Goal: Task Accomplishment & Management: Manage account settings

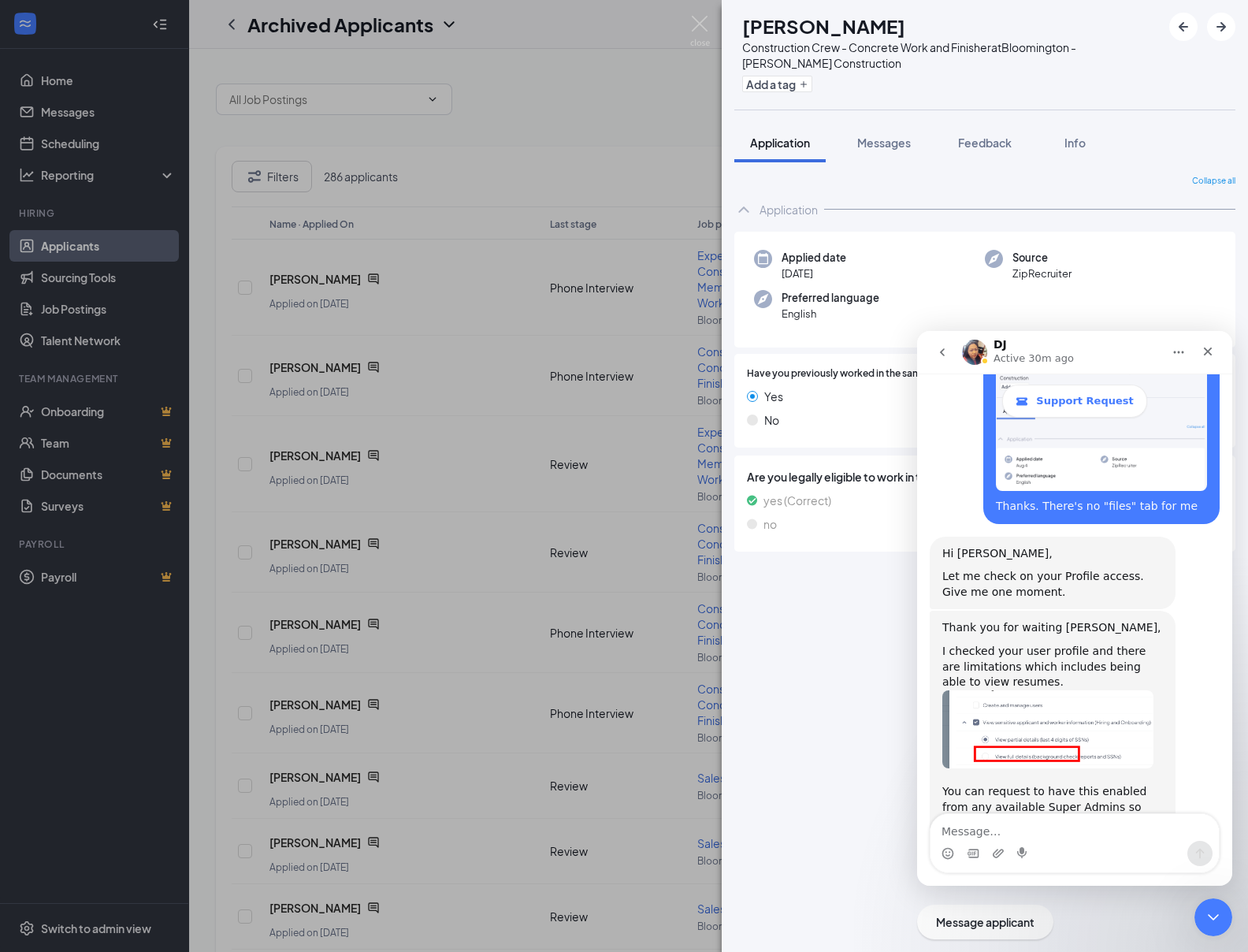
scroll to position [1026, 0]
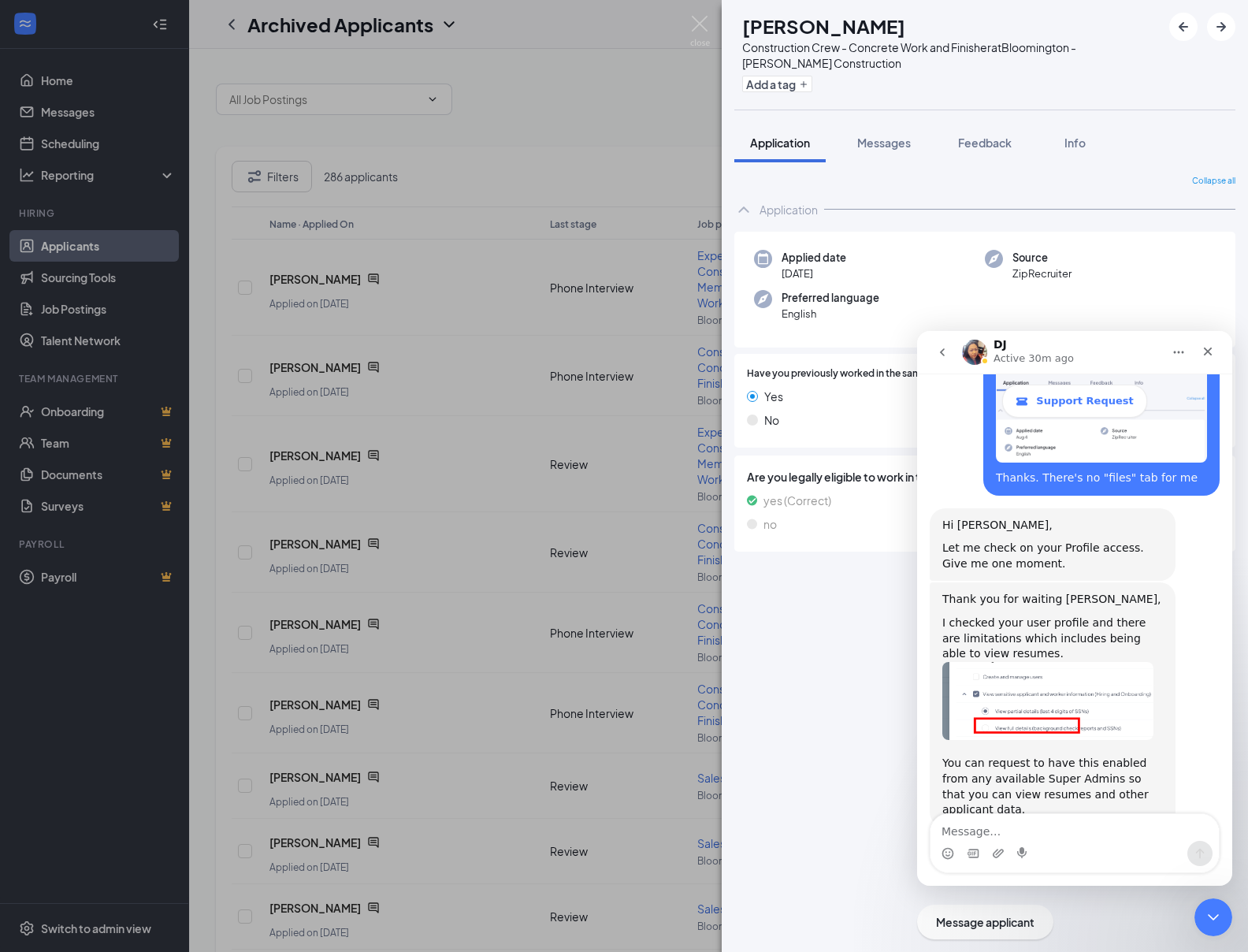
click at [1028, 662] on img "DJ says…" at bounding box center [1047, 702] width 211 height 79
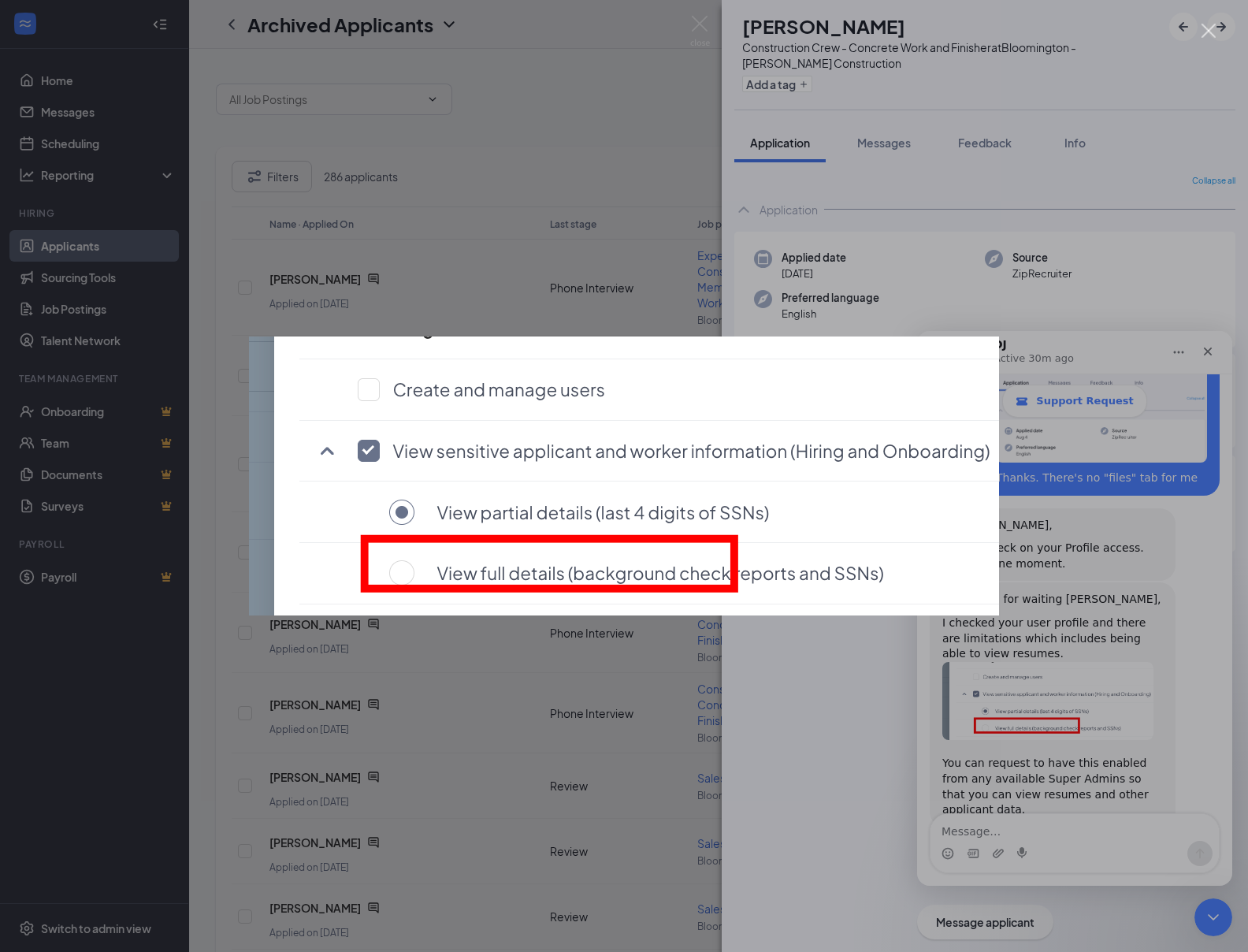
click at [1083, 737] on div "Intercom messenger" at bounding box center [624, 476] width 1248 height 952
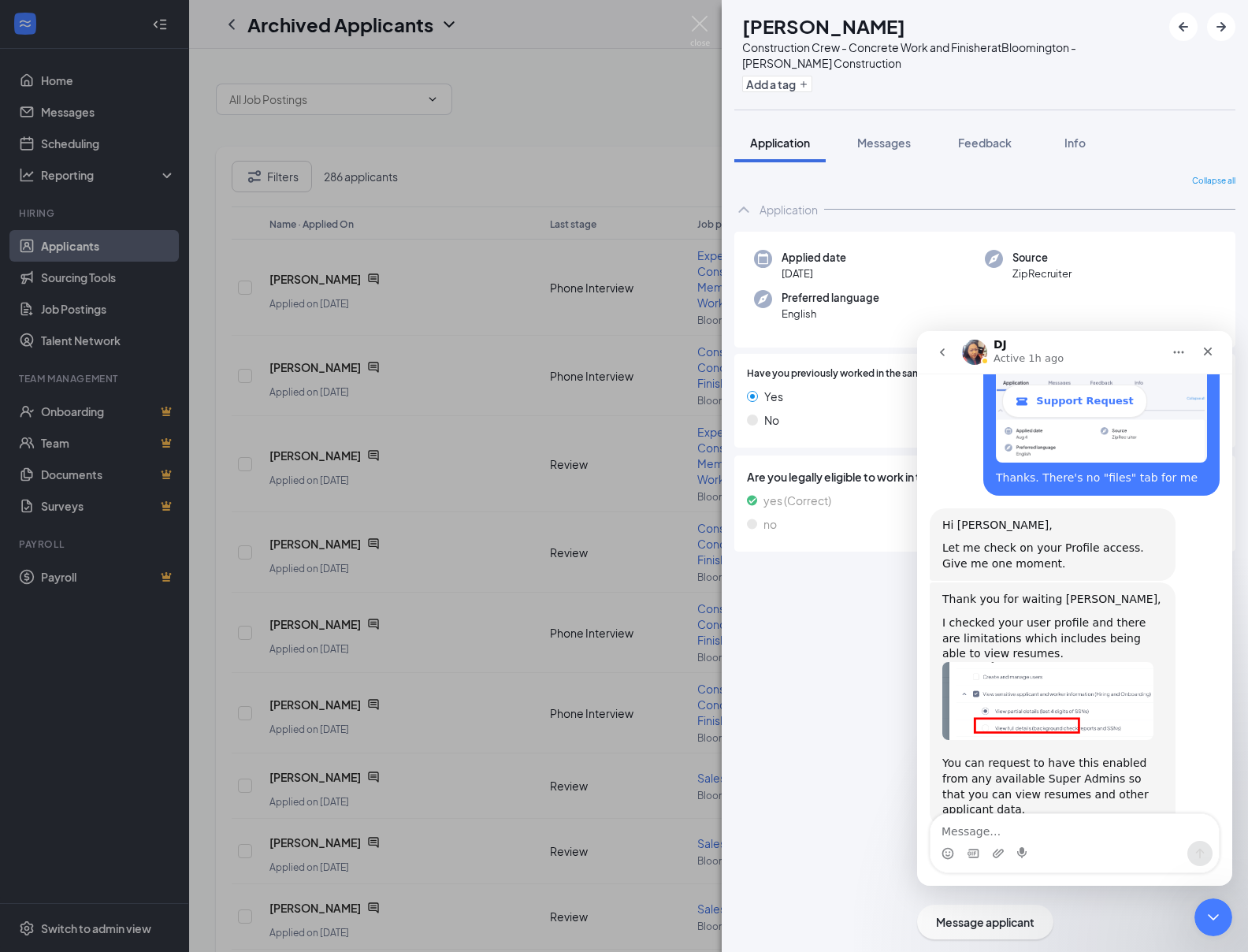
scroll to position [1009, 0]
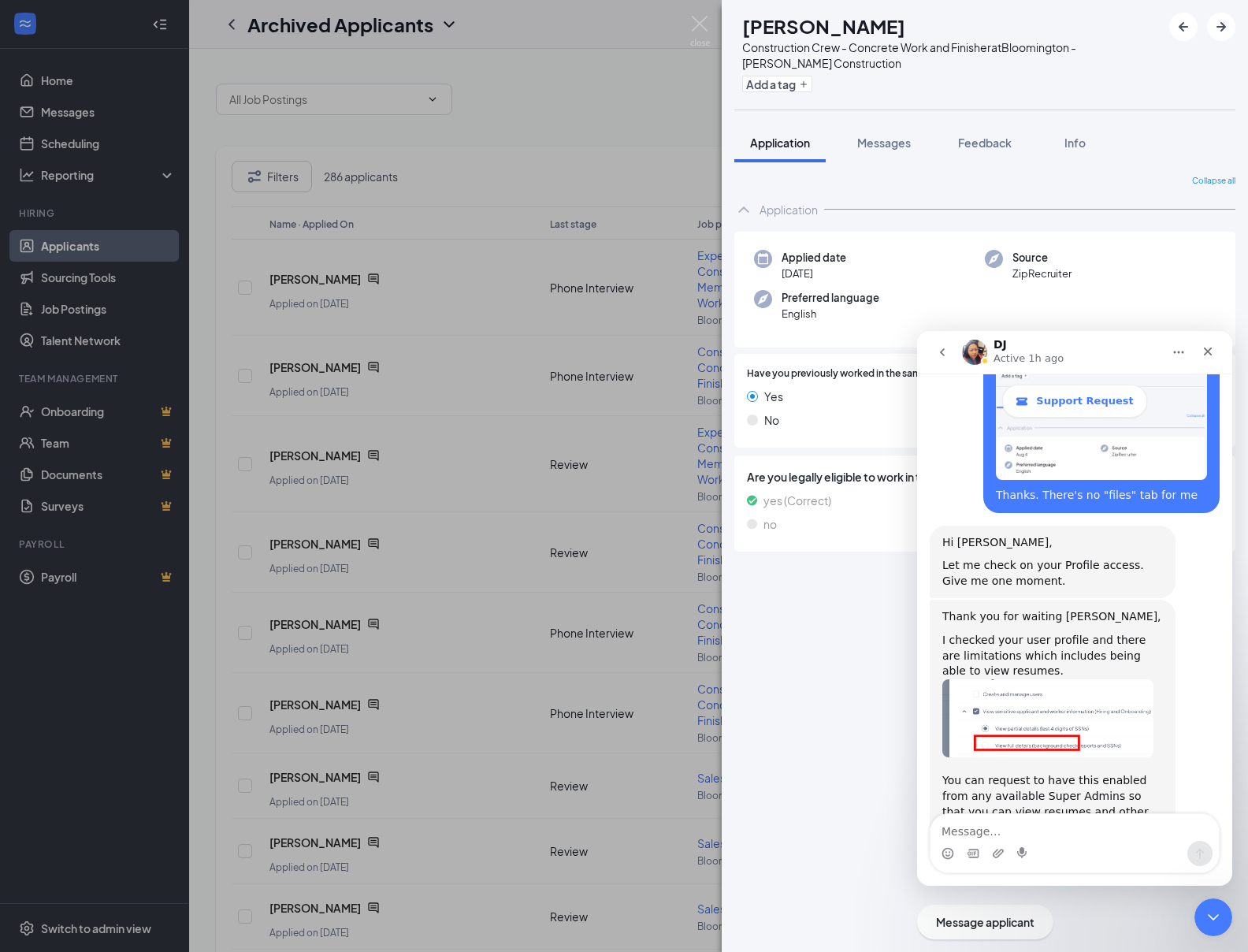
drag, startPoint x: 518, startPoint y: 96, endPoint x: 378, endPoint y: 13, distance: 162.8
click at [516, 92] on div "[PERSON_NAME] [PERSON_NAME] Construction Crew - Concrete Work and Finisher at […" at bounding box center [624, 476] width 1248 height 952
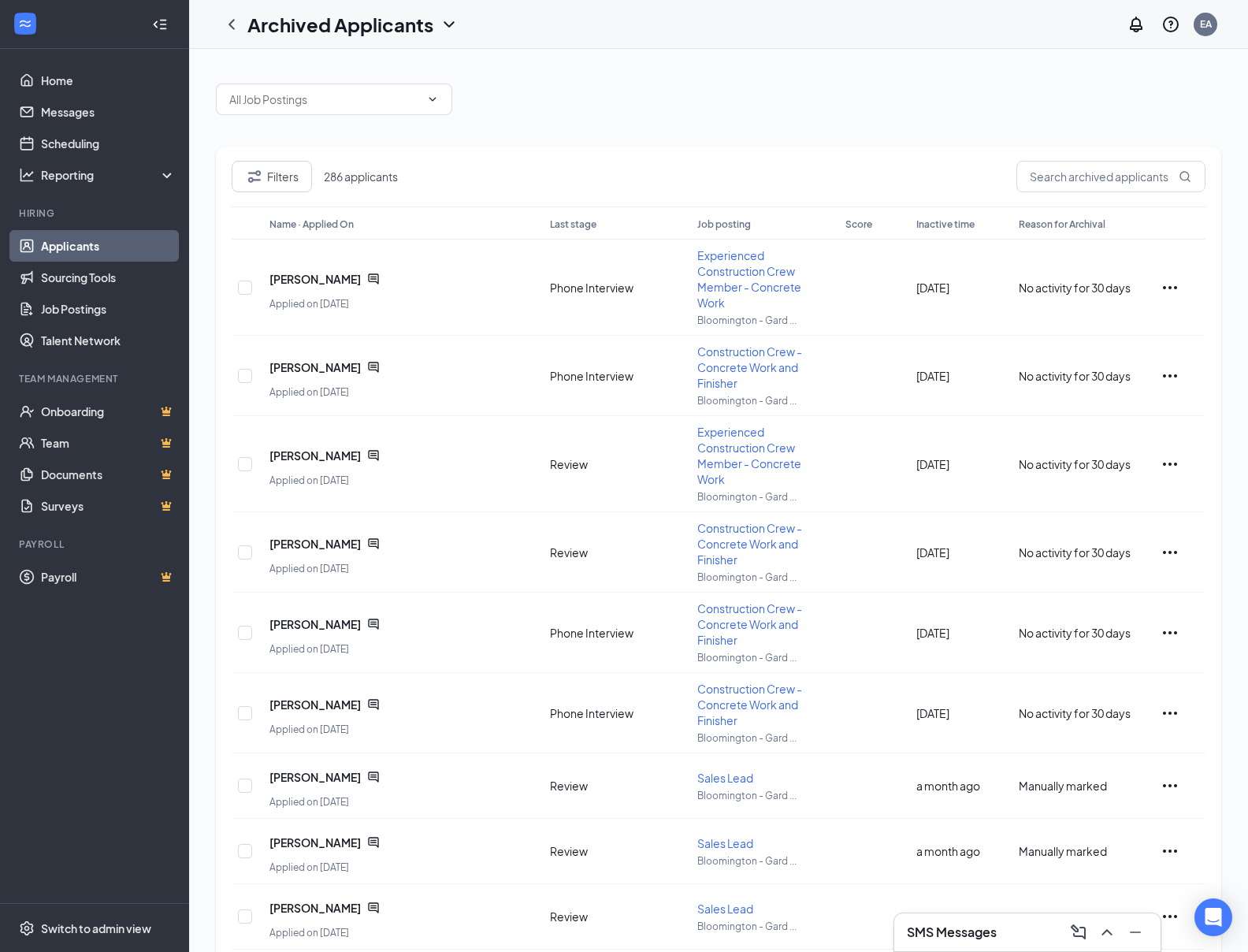
click at [103, 237] on link "Applicants" at bounding box center [108, 246] width 135 height 32
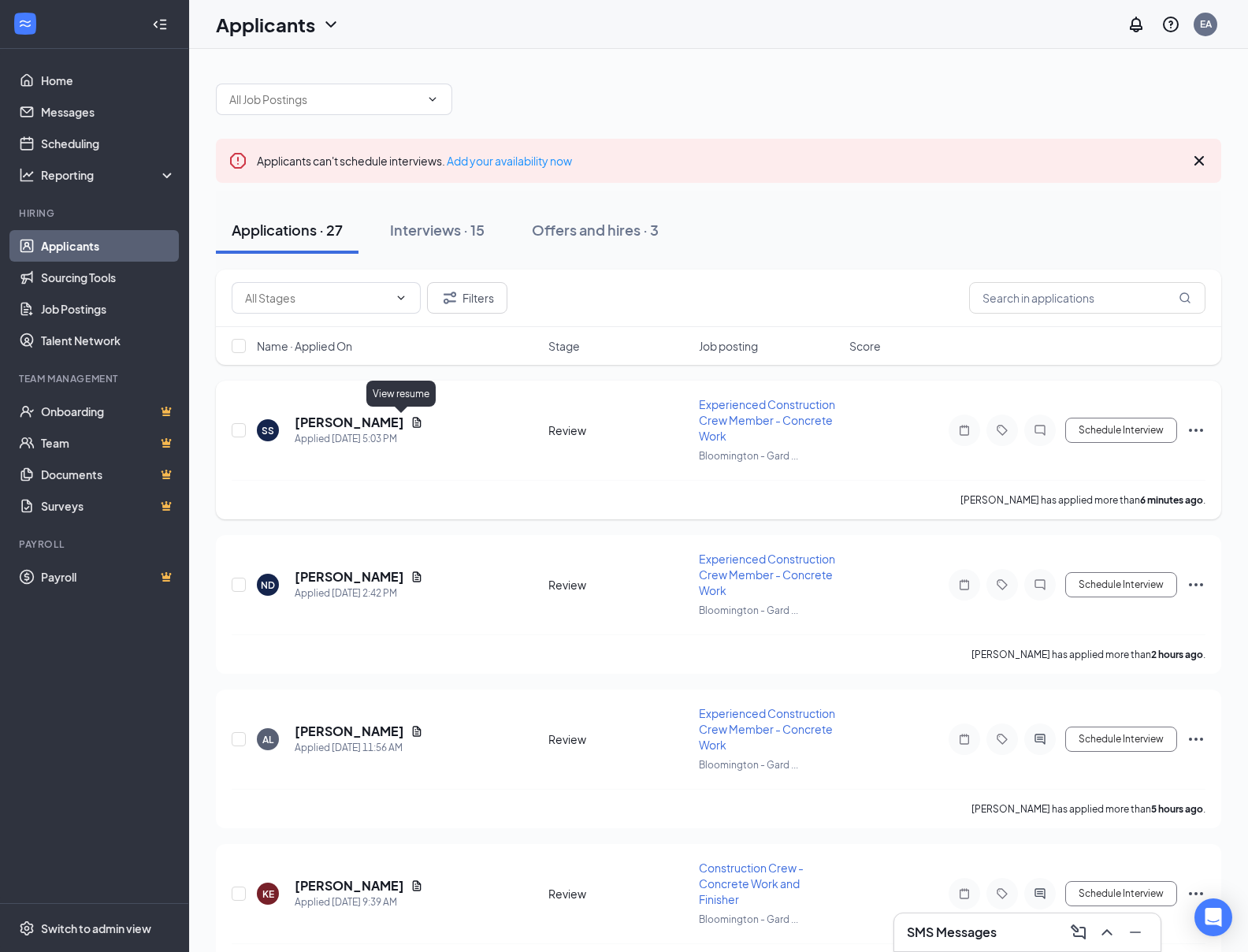
click at [411, 423] on icon "Document" at bounding box center [417, 423] width 13 height 13
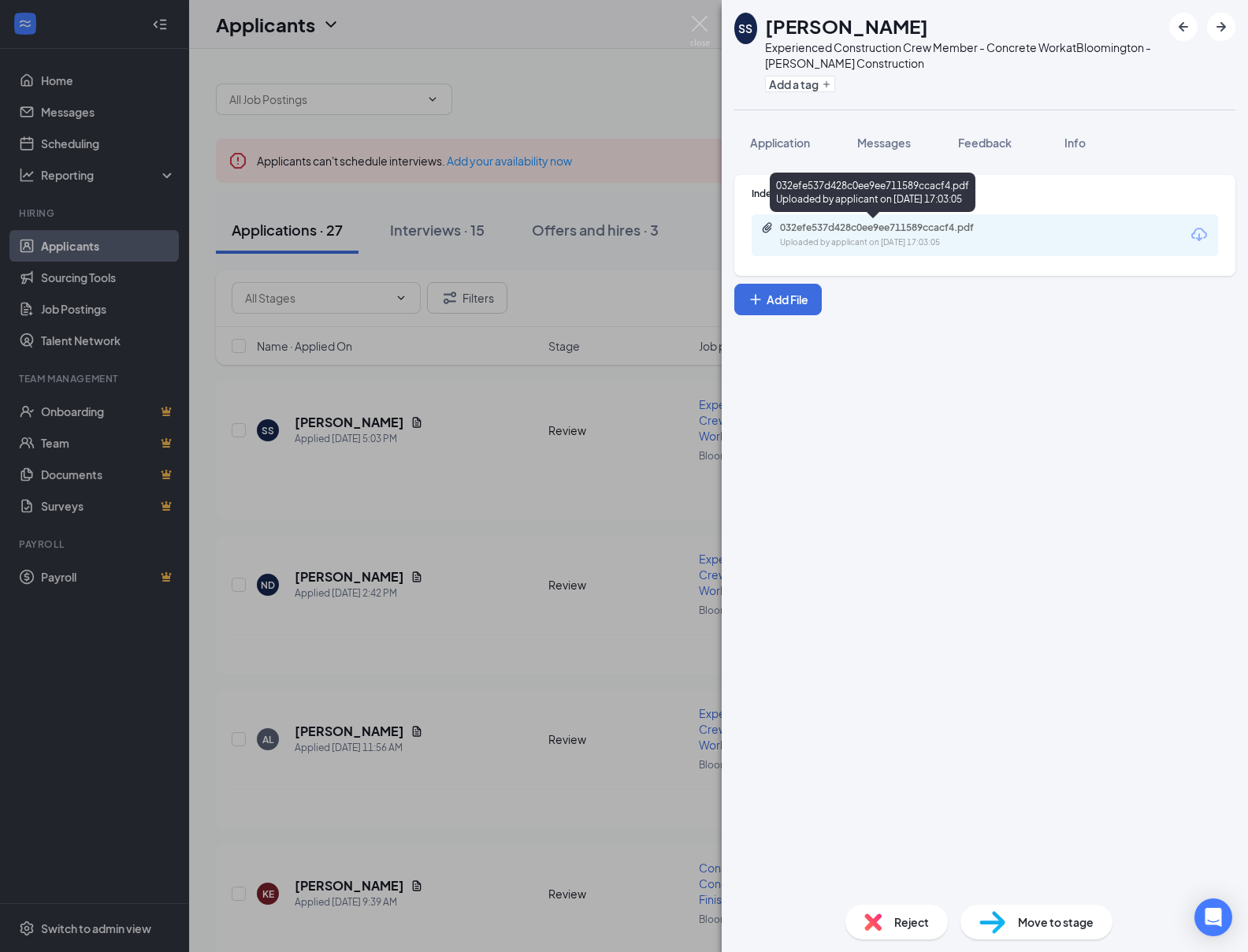
click at [818, 227] on div "032efe537d428c0ee9ee711589ccacf4.pdf" at bounding box center [890, 228] width 220 height 13
click at [878, 912] on div "Reject" at bounding box center [897, 922] width 103 height 35
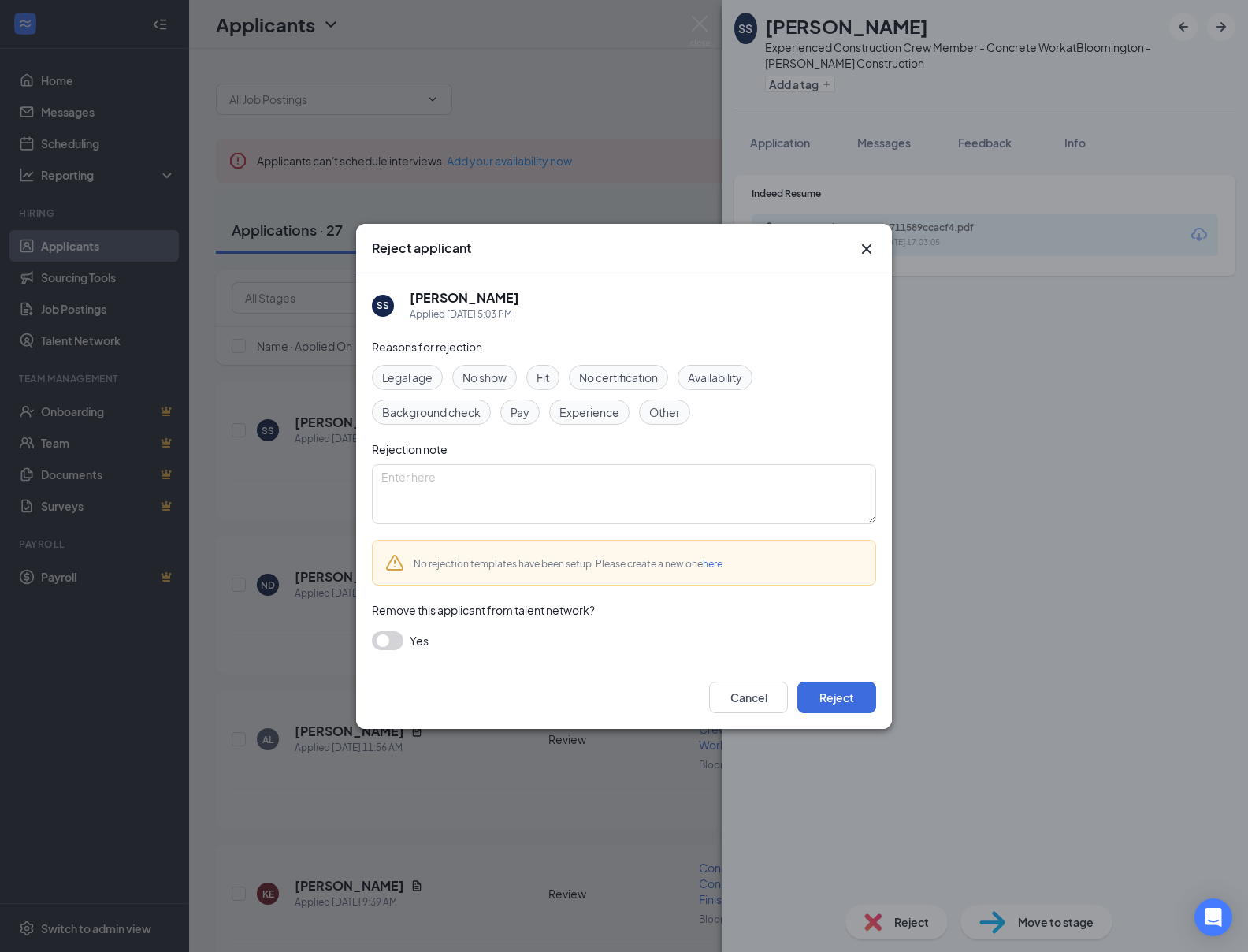
drag, startPoint x: 582, startPoint y: 408, endPoint x: 604, endPoint y: 420, distance: 25.1
click at [583, 408] on span "Experience" at bounding box center [589, 412] width 60 height 17
click at [599, 408] on span "Experience" at bounding box center [589, 412] width 60 height 17
click at [588, 411] on span "Experience" at bounding box center [589, 412] width 60 height 17
click at [829, 704] on button "Reject" at bounding box center [837, 698] width 79 height 32
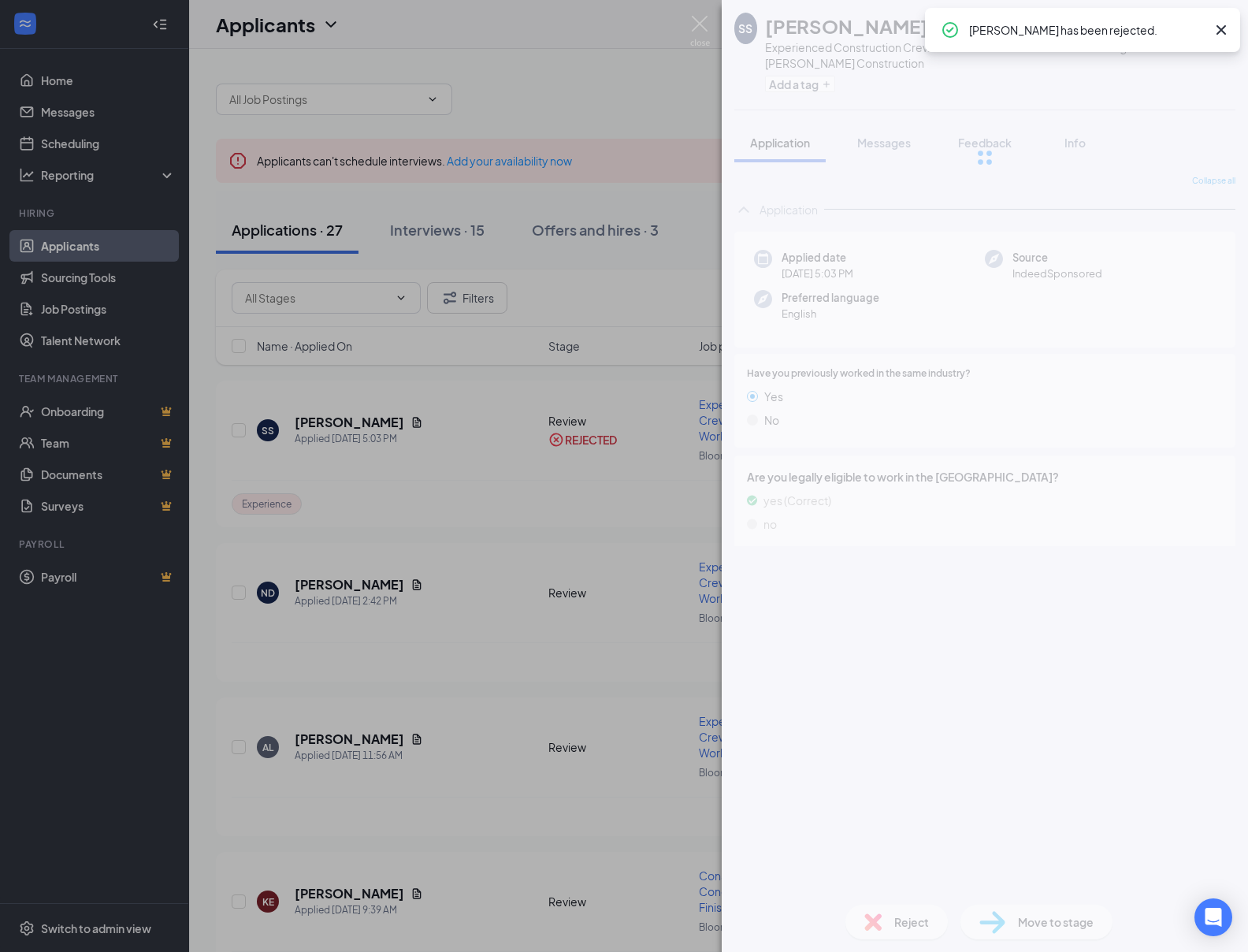
click at [592, 478] on div "SS Sylvester Scott Experienced Construction Crew Member - Concrete Work at Bloo…" at bounding box center [624, 476] width 1248 height 952
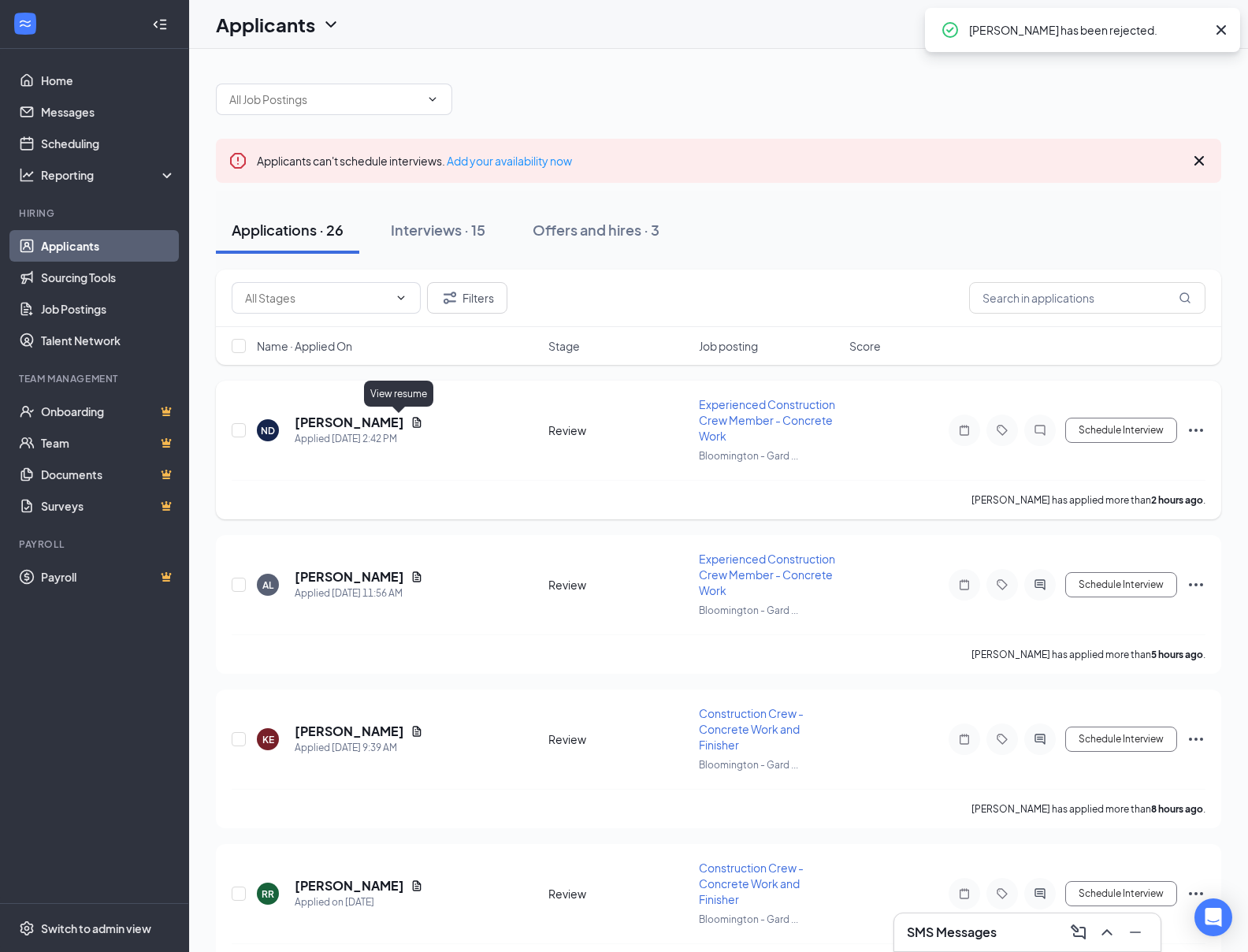
click at [411, 423] on icon "Document" at bounding box center [417, 423] width 13 height 13
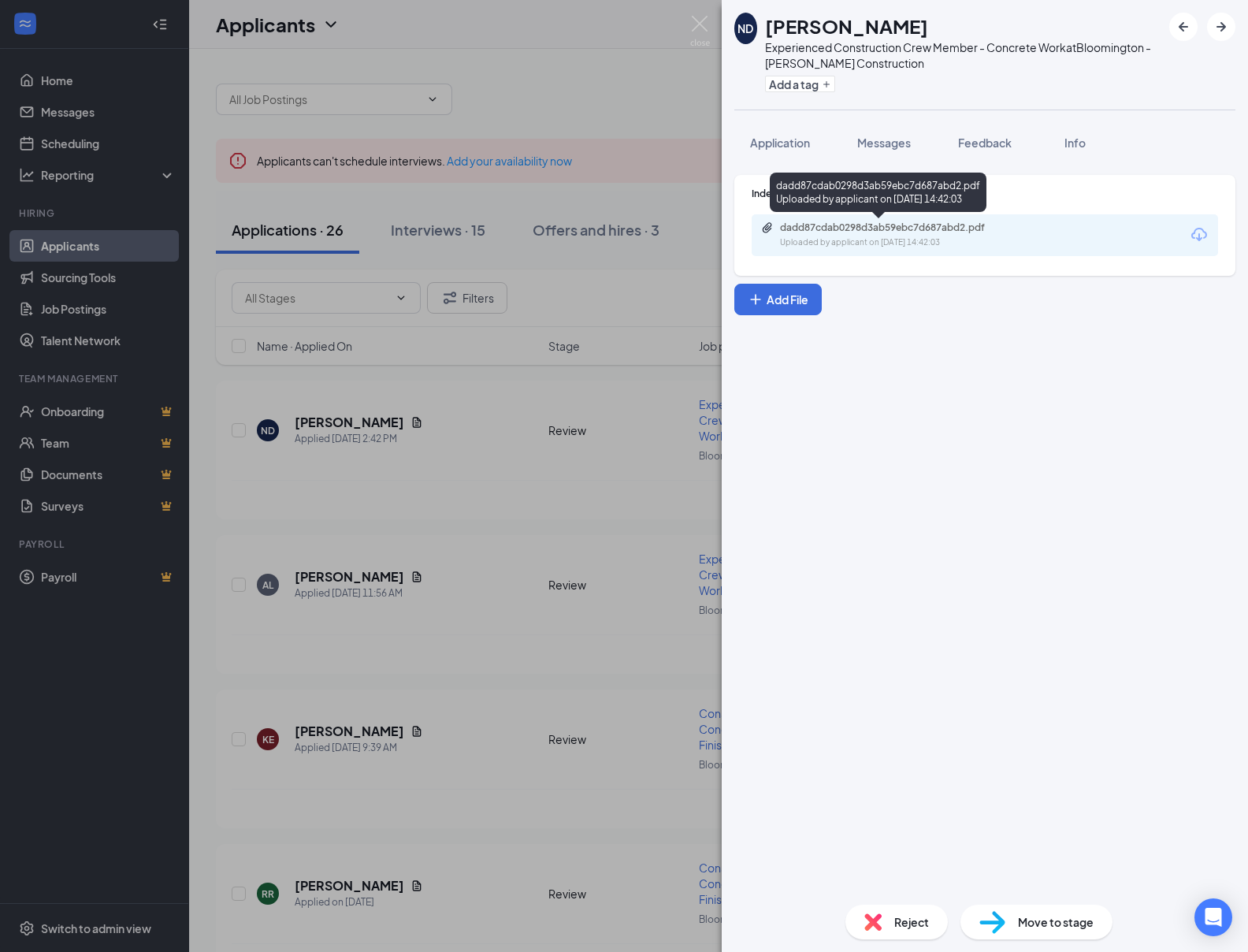
click at [798, 236] on div "Uploaded by applicant on Sep 16, 2025 at 14:42:03" at bounding box center [898, 243] width 236 height 13
click at [851, 224] on div "dadd87cdab0298d3ab59ebc7d687abd2.pdf" at bounding box center [890, 228] width 220 height 13
drag, startPoint x: 491, startPoint y: 472, endPoint x: 487, endPoint y: 483, distance: 11.7
click at [491, 472] on div "ND Nevaeh Dubois Experienced Construction Crew Member - Concrete Work at Bloomi…" at bounding box center [624, 476] width 1248 height 952
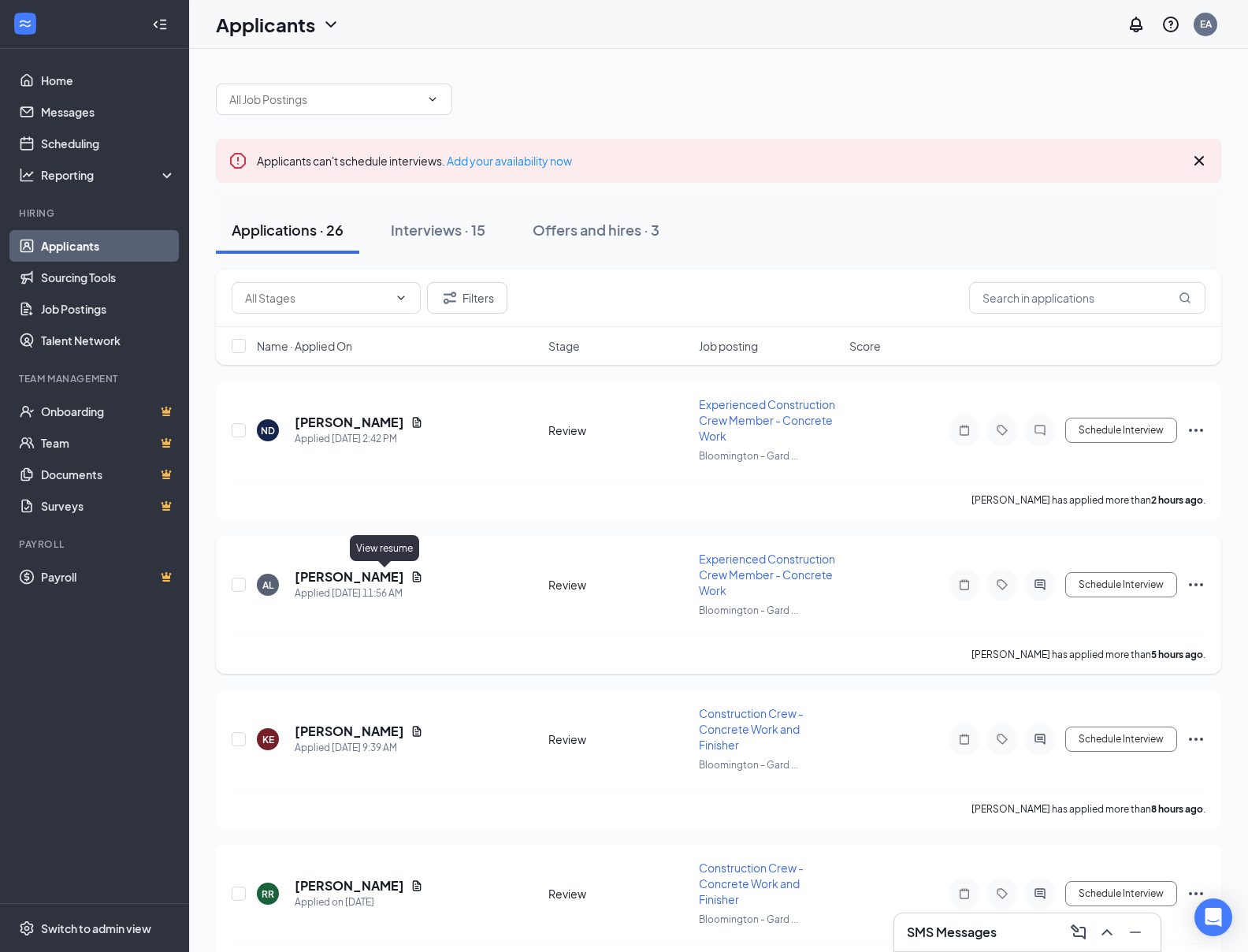
scroll to position [2, 0]
click at [411, 579] on icon "Document" at bounding box center [417, 574] width 13 height 13
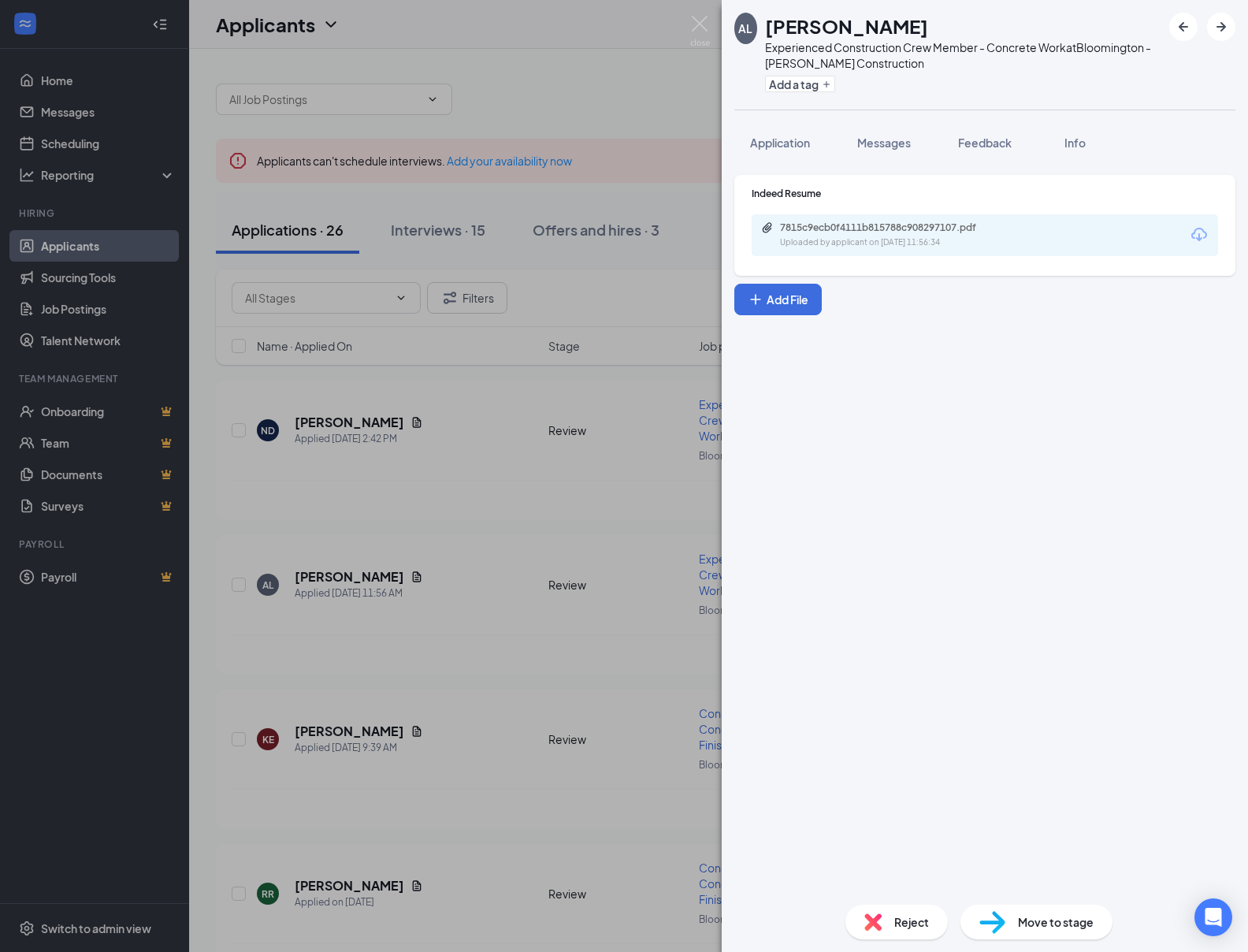
click at [849, 243] on div "Uploaded by applicant on Sep 16, 2025 at 11:56:34" at bounding box center [898, 243] width 236 height 13
